Goal: Navigation & Orientation: Find specific page/section

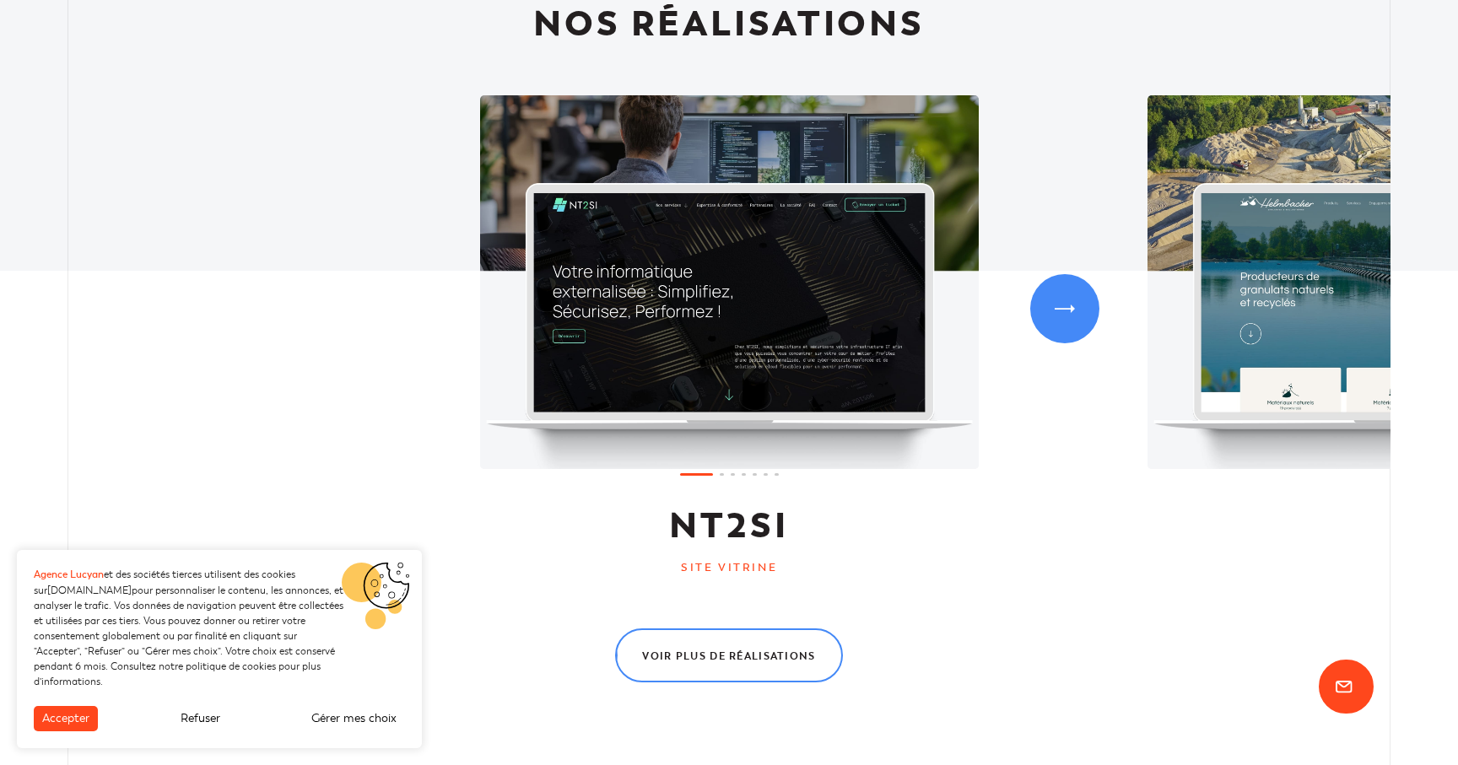
scroll to position [1577, 0]
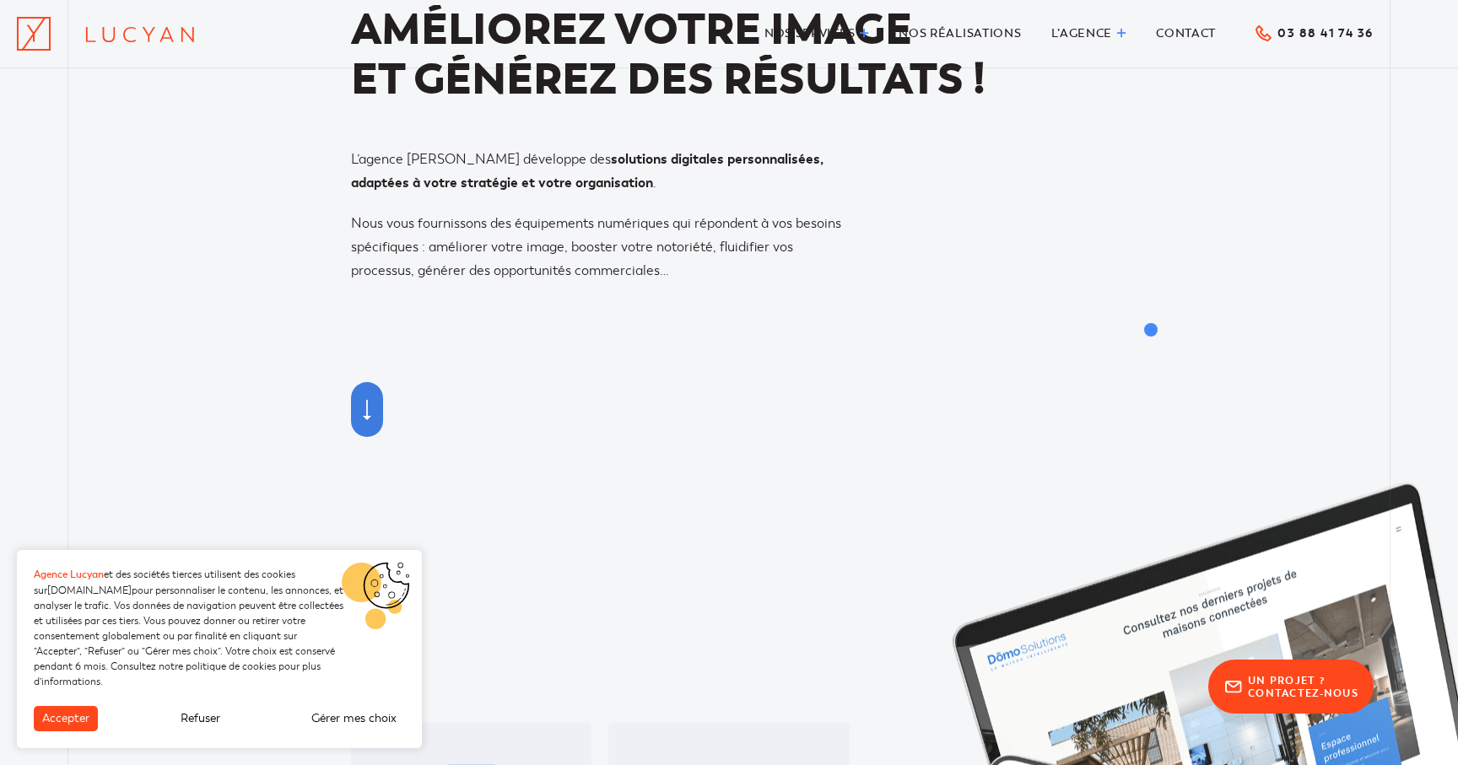
scroll to position [0, 0]
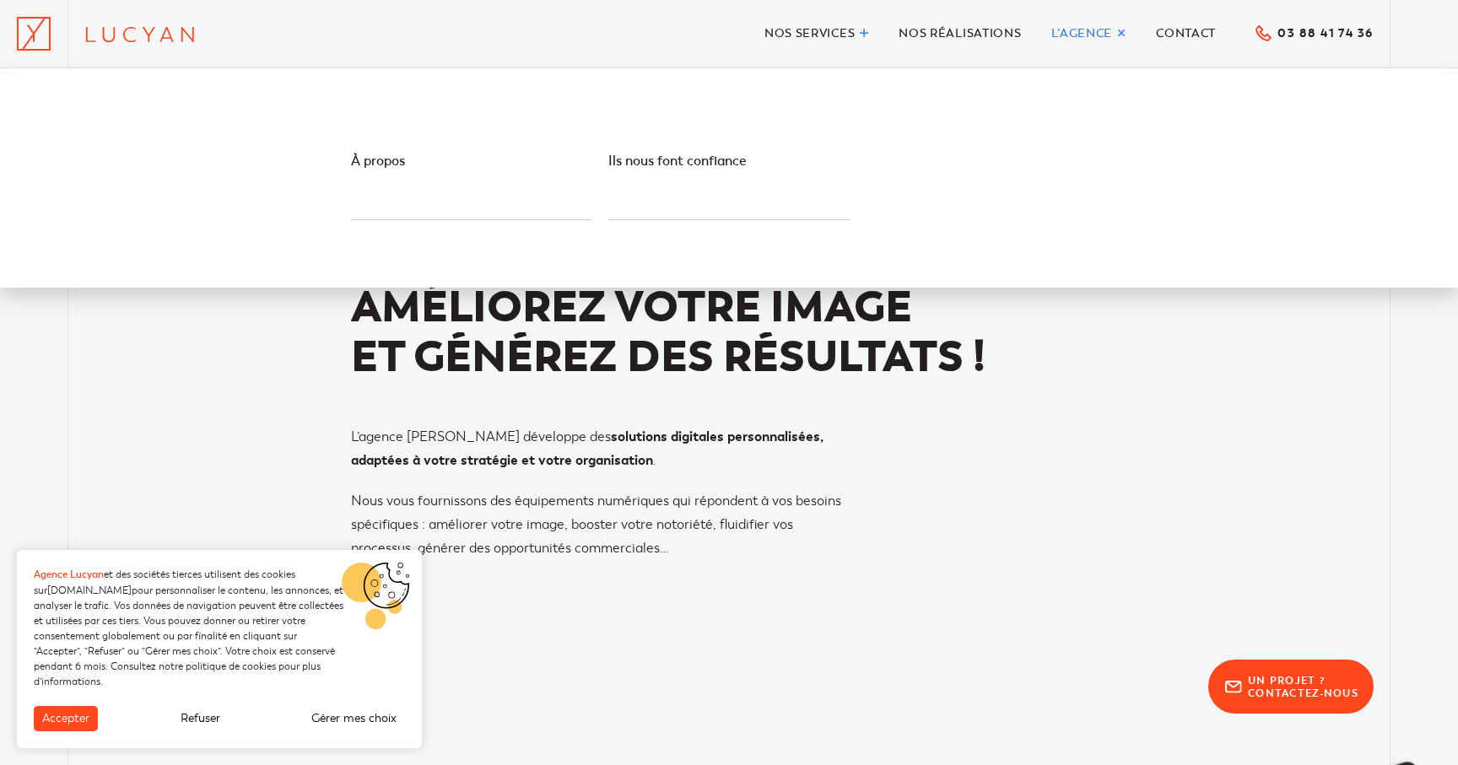
click at [1081, 35] on span "L’agence" at bounding box center [1082, 33] width 62 height 14
click at [693, 159] on span "Ils nous font confiance" at bounding box center [677, 161] width 138 height 17
